Goal: Task Accomplishment & Management: Manage account settings

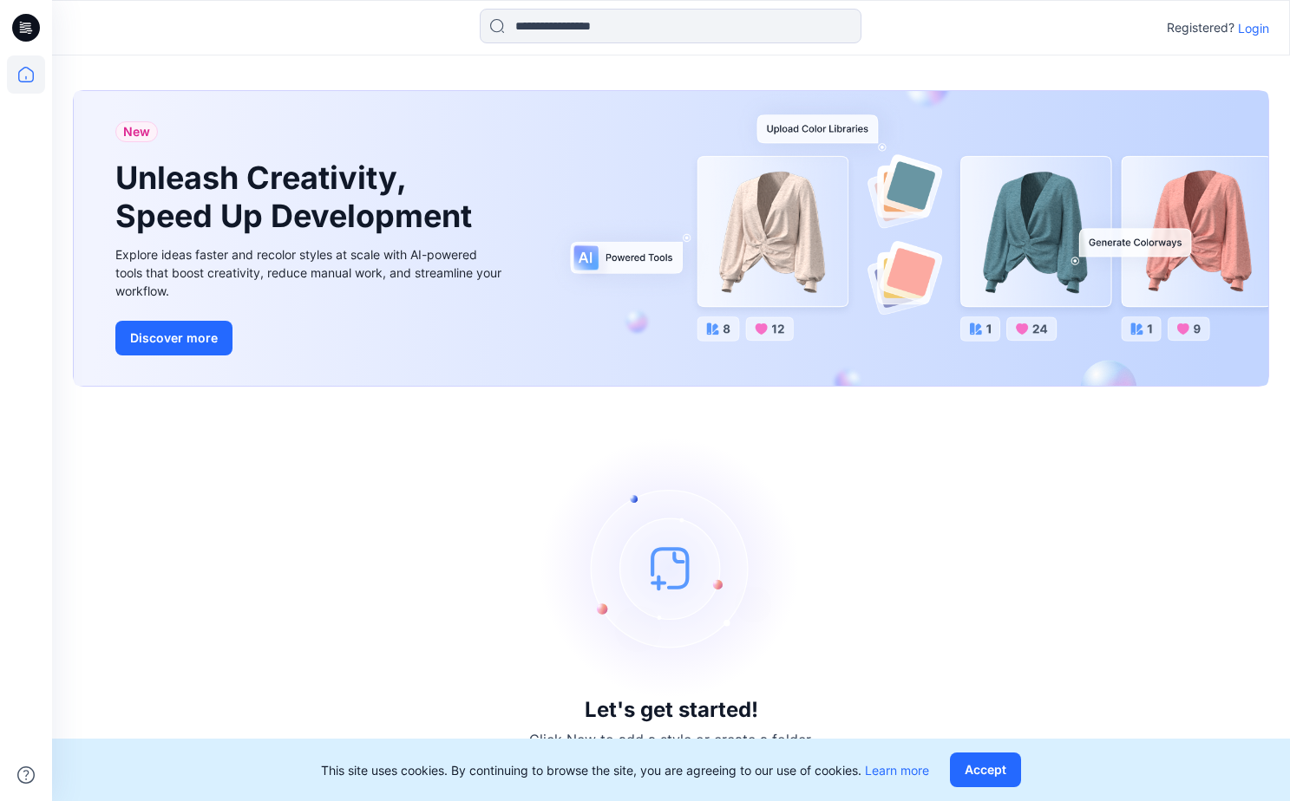
click at [1246, 30] on p "Login" at bounding box center [1253, 28] width 31 height 18
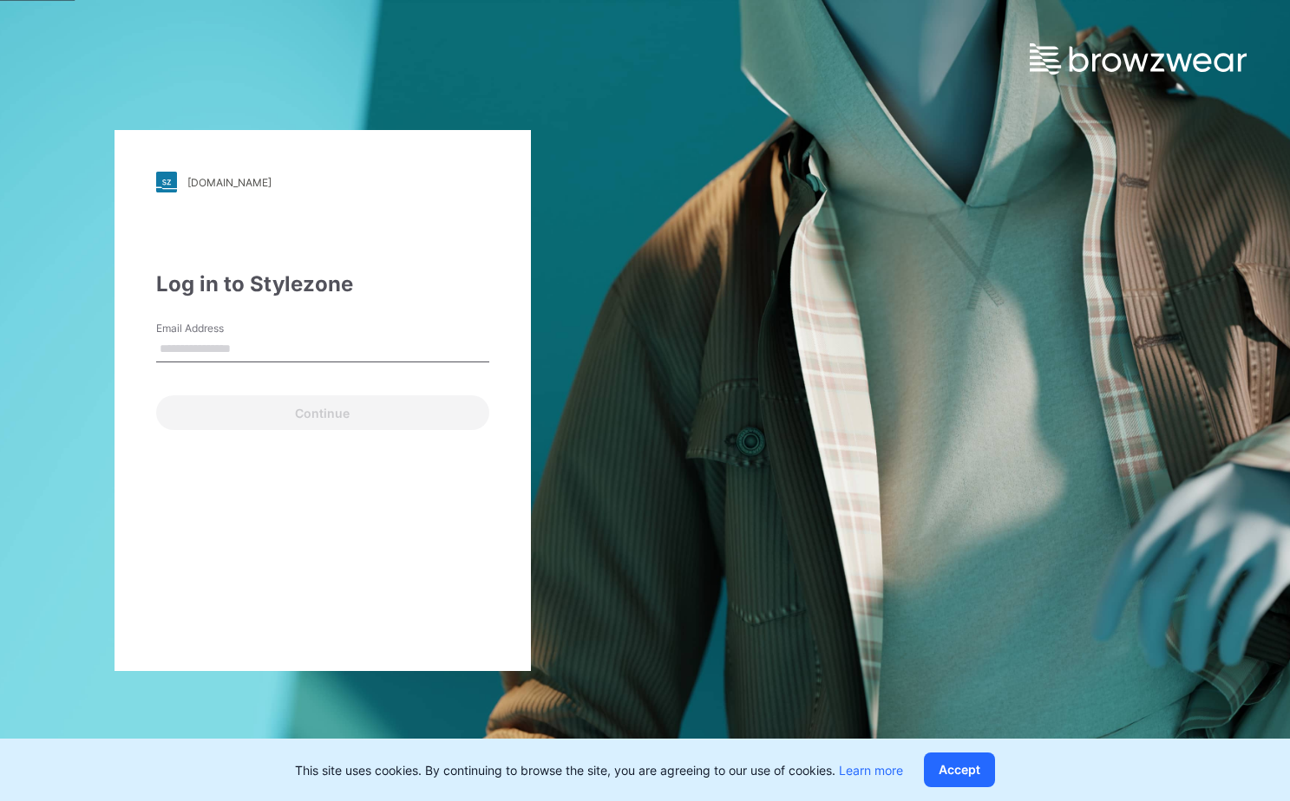
click at [251, 361] on input "Email Address" at bounding box center [322, 350] width 333 height 26
type input "**********"
click at [322, 413] on button "Continue" at bounding box center [322, 412] width 333 height 35
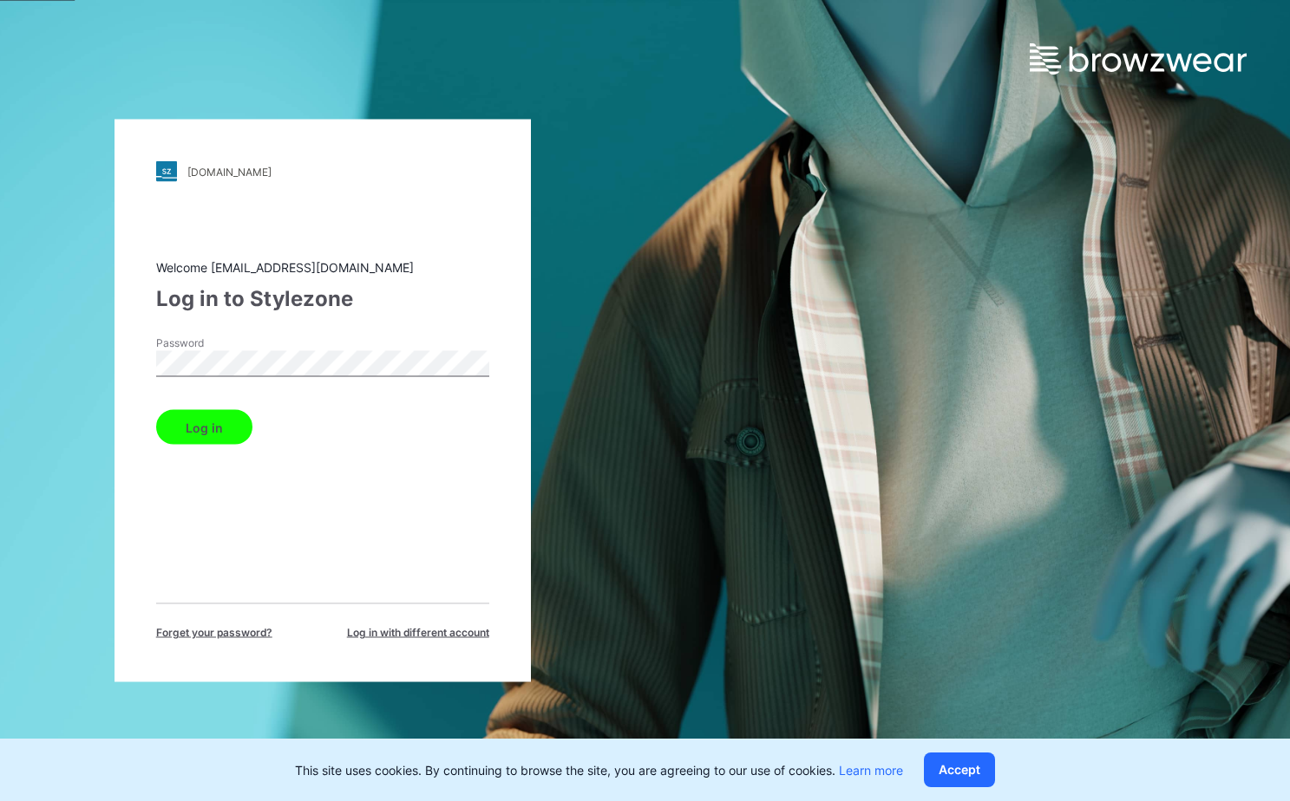
click at [203, 427] on button "Log in" at bounding box center [204, 427] width 96 height 35
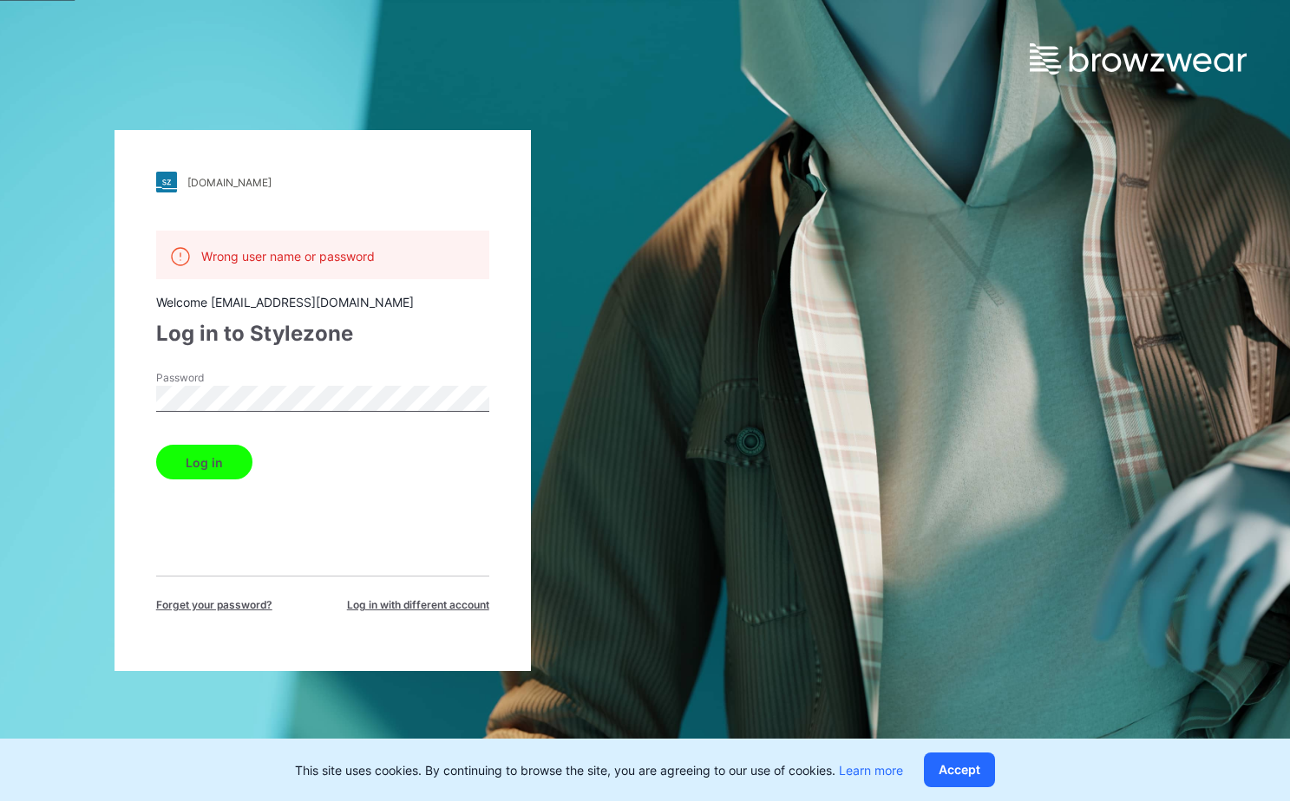
click at [203, 462] on button "Log in" at bounding box center [204, 462] width 96 height 35
click at [29, 404] on div "[DOMAIN_NAME] Loading... Wrong user name or password Welcome [EMAIL_ADDRESS][DO…" at bounding box center [322, 400] width 645 height 801
click at [203, 462] on button "Log in" at bounding box center [204, 462] width 96 height 35
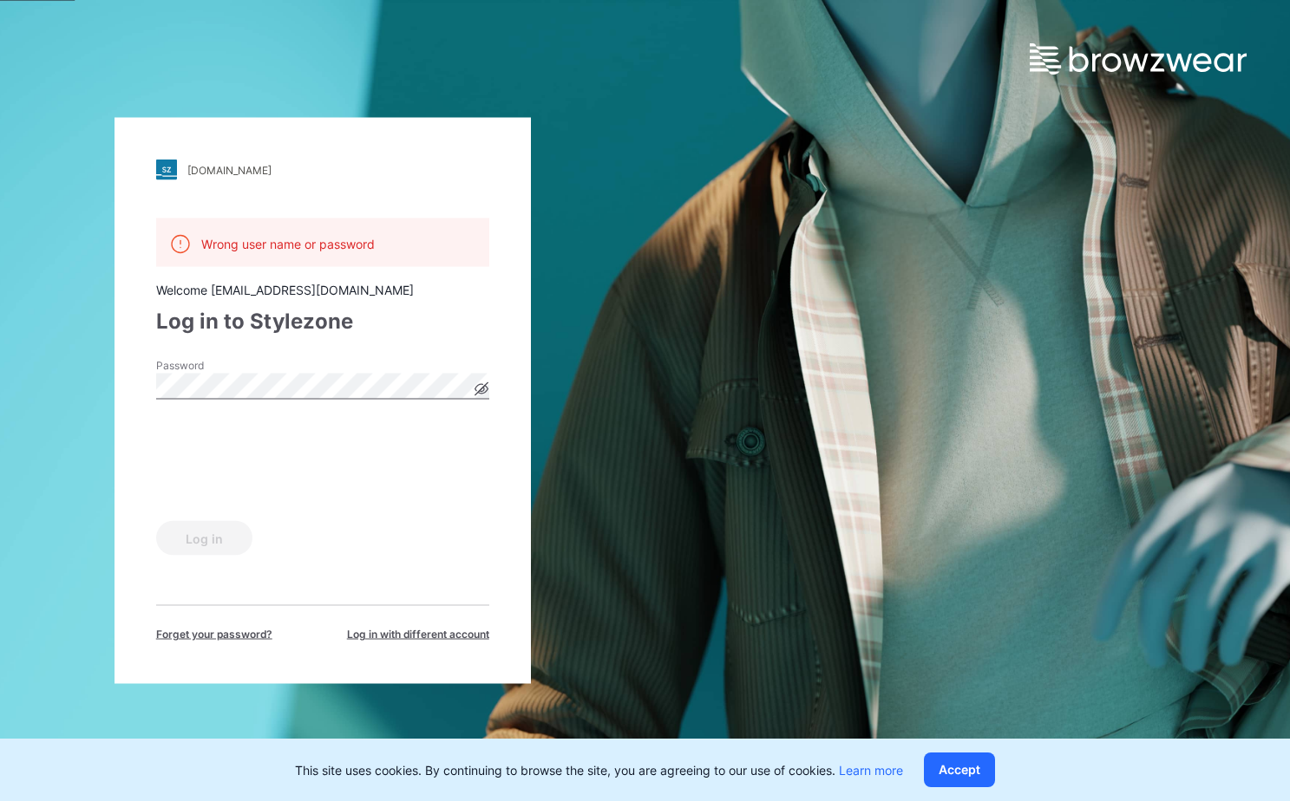
click at [482, 388] on icon at bounding box center [480, 388] width 13 height 13
click at [203, 538] on button "Log in" at bounding box center [204, 538] width 96 height 35
click at [218, 534] on button "Log in" at bounding box center [204, 538] width 96 height 35
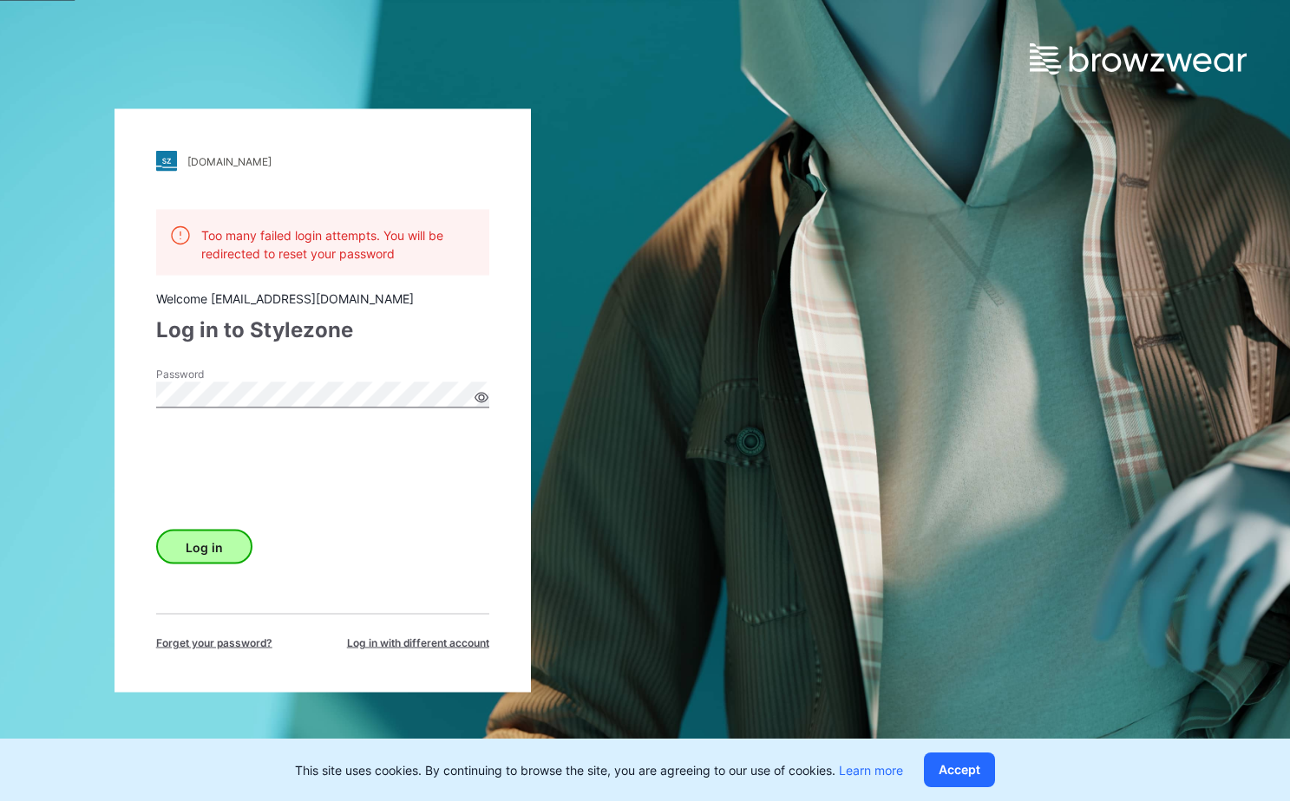
click at [218, 534] on button "Log in" at bounding box center [204, 547] width 96 height 35
